Goal: Task Accomplishment & Management: Manage account settings

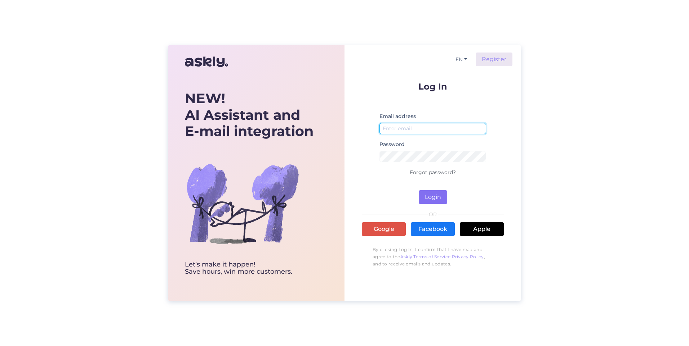
type input "[PERSON_NAME][EMAIL_ADDRESS][PERSON_NAME][PERSON_NAME][DOMAIN_NAME]"
click at [430, 196] on button "Login" at bounding box center [432, 198] width 28 height 14
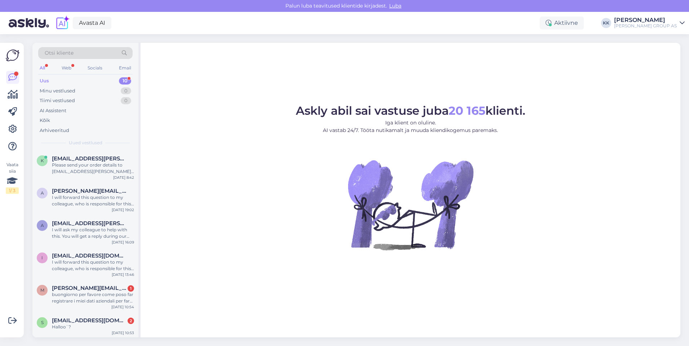
click at [681, 23] on icon at bounding box center [681, 23] width 5 height 6
click at [629, 73] on div "Logi välja" at bounding box center [620, 73] width 128 height 13
